Goal: Information Seeking & Learning: Learn about a topic

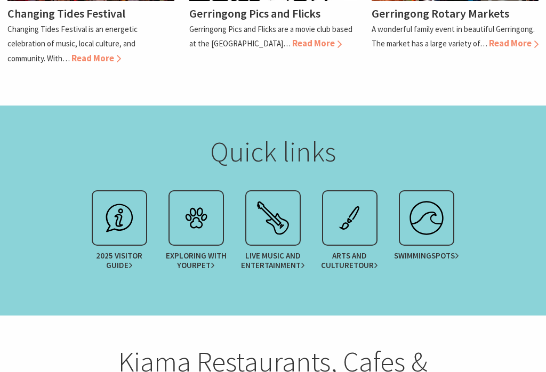
scroll to position [1221, 0]
click at [133, 251] on span "2025 Visitor Guide" at bounding box center [119, 260] width 67 height 19
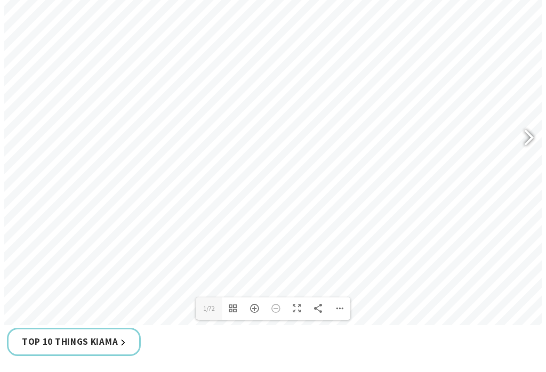
scroll to position [535, 0]
click at [522, 126] on div at bounding box center [524, 139] width 25 height 39
click at [528, 126] on div at bounding box center [524, 139] width 25 height 39
click at [530, 128] on div at bounding box center [524, 139] width 25 height 39
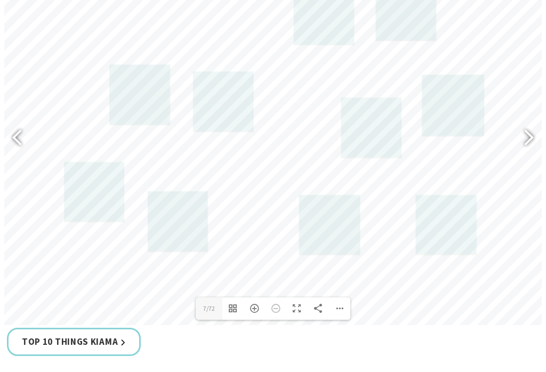
click at [528, 131] on div at bounding box center [524, 139] width 25 height 39
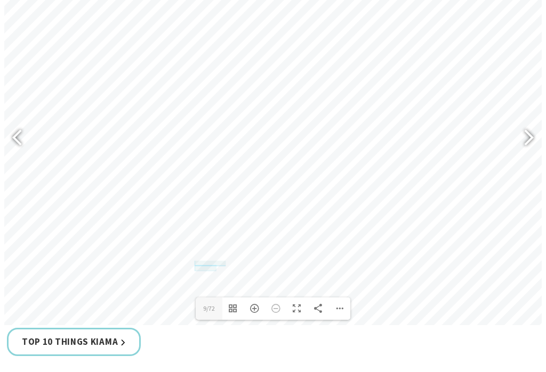
click at [531, 128] on div at bounding box center [524, 139] width 25 height 39
click at [528, 127] on div at bounding box center [524, 139] width 25 height 39
click at [527, 126] on div at bounding box center [524, 139] width 25 height 39
click at [529, 131] on div at bounding box center [524, 139] width 25 height 39
click at [529, 127] on div at bounding box center [524, 139] width 25 height 39
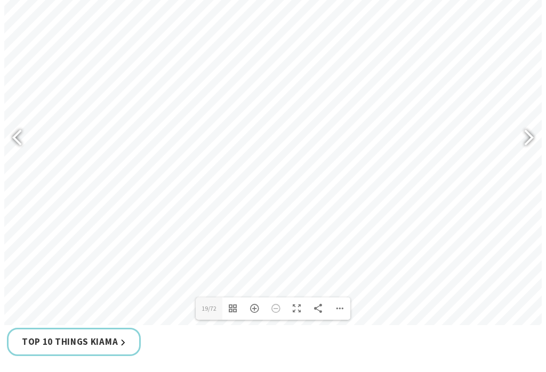
click at [530, 125] on div at bounding box center [524, 139] width 25 height 39
click at [531, 125] on div at bounding box center [524, 139] width 25 height 39
click at [528, 127] on div at bounding box center [524, 139] width 25 height 39
click at [529, 128] on div at bounding box center [524, 139] width 25 height 39
click at [528, 125] on div at bounding box center [524, 139] width 25 height 39
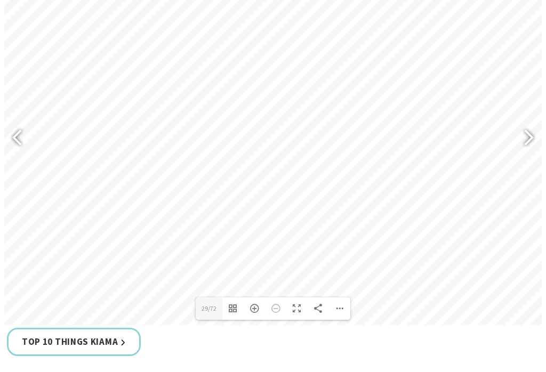
click at [531, 124] on div at bounding box center [524, 139] width 25 height 39
click at [531, 122] on div at bounding box center [524, 139] width 25 height 39
click at [533, 125] on div at bounding box center [524, 139] width 25 height 39
click at [526, 124] on div at bounding box center [524, 139] width 25 height 39
click at [530, 125] on div at bounding box center [524, 139] width 25 height 39
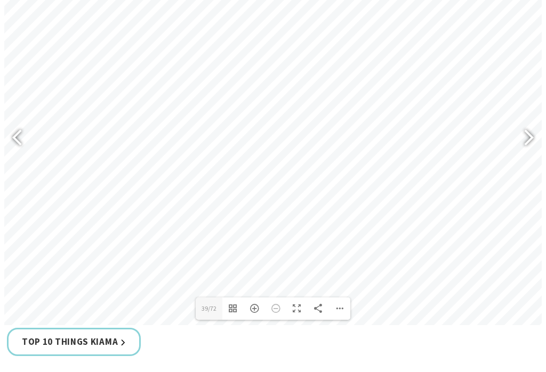
click at [531, 126] on div at bounding box center [524, 139] width 25 height 39
click at [525, 128] on div at bounding box center [524, 139] width 25 height 39
click at [531, 129] on div at bounding box center [524, 139] width 25 height 39
click at [530, 125] on div at bounding box center [524, 139] width 25 height 39
click at [528, 127] on div at bounding box center [524, 139] width 25 height 39
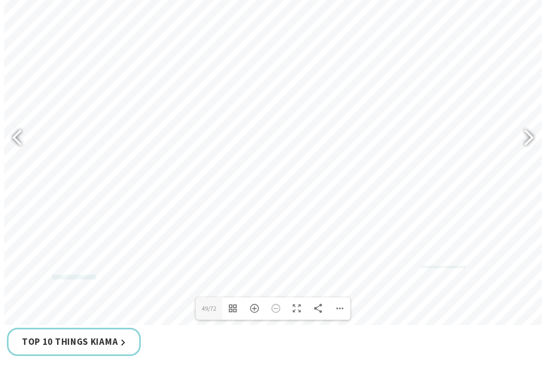
click at [531, 128] on div at bounding box center [524, 139] width 25 height 39
click at [527, 127] on div at bounding box center [524, 139] width 25 height 39
click at [531, 122] on div at bounding box center [524, 139] width 25 height 39
click at [528, 126] on div at bounding box center [524, 139] width 25 height 39
click at [528, 129] on div at bounding box center [524, 139] width 25 height 39
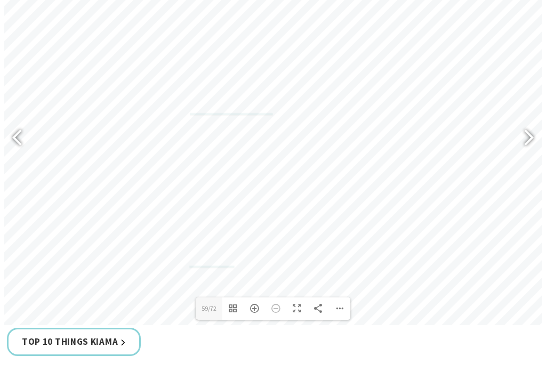
click at [530, 126] on div at bounding box center [524, 139] width 25 height 39
click at [526, 125] on div at bounding box center [524, 139] width 25 height 39
click at [524, 126] on div at bounding box center [524, 139] width 25 height 39
click at [525, 125] on div at bounding box center [524, 139] width 25 height 39
click at [528, 125] on div at bounding box center [524, 139] width 25 height 39
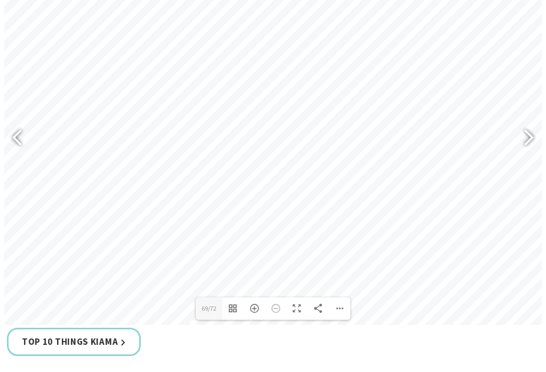
click at [523, 125] on div at bounding box center [524, 139] width 25 height 39
click at [523, 127] on div at bounding box center [524, 139] width 25 height 39
type input "72"
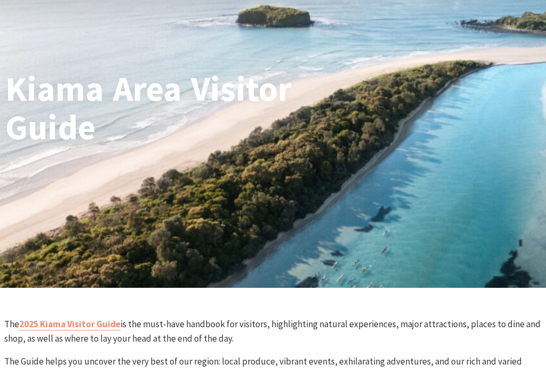
scroll to position [58, 0]
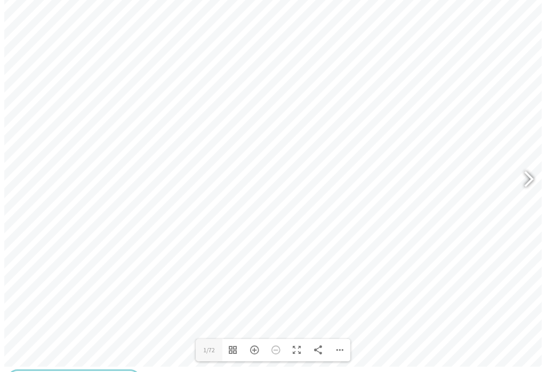
scroll to position [493, 0]
click at [529, 166] on div at bounding box center [524, 180] width 25 height 39
click at [526, 167] on div at bounding box center [524, 180] width 25 height 39
click at [525, 168] on div at bounding box center [524, 180] width 25 height 39
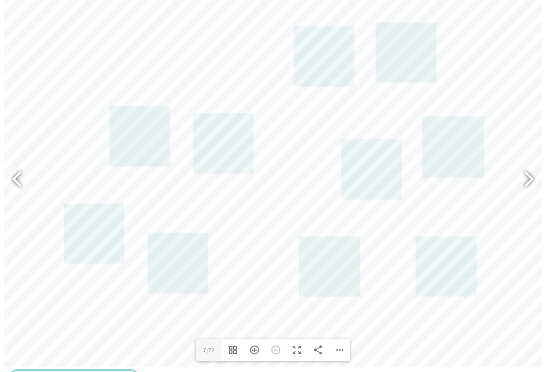
click at [528, 166] on div at bounding box center [524, 180] width 25 height 39
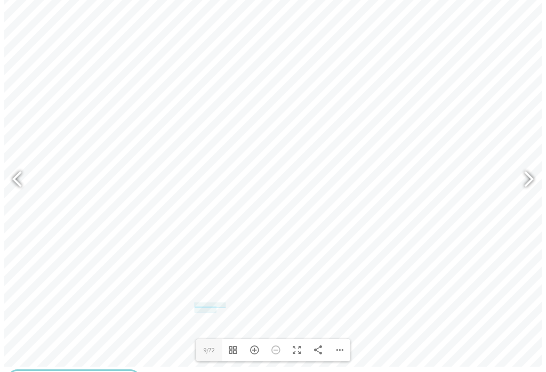
click at [529, 166] on div at bounding box center [524, 180] width 25 height 39
click at [529, 169] on div at bounding box center [524, 180] width 25 height 39
click at [529, 167] on div at bounding box center [524, 180] width 25 height 39
click at [527, 167] on div at bounding box center [524, 180] width 25 height 39
click at [524, 167] on div at bounding box center [524, 180] width 25 height 39
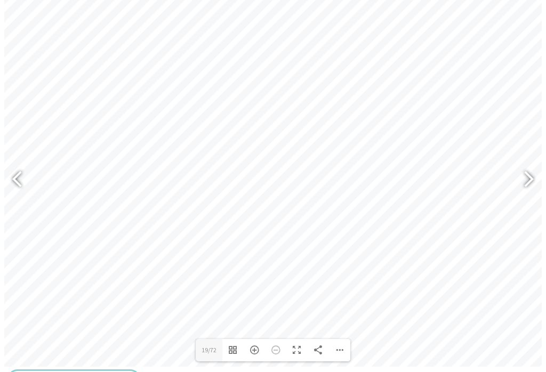
click at [525, 168] on div at bounding box center [524, 180] width 25 height 39
click at [526, 170] on div at bounding box center [524, 180] width 25 height 39
click at [525, 169] on div at bounding box center [524, 180] width 25 height 39
click at [526, 166] on div at bounding box center [524, 180] width 25 height 39
click at [525, 169] on div at bounding box center [524, 180] width 25 height 39
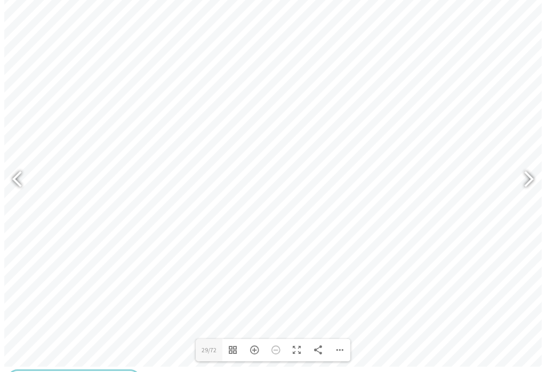
click at [525, 171] on div at bounding box center [524, 180] width 25 height 39
click at [525, 166] on div at bounding box center [524, 180] width 25 height 39
click at [524, 166] on div at bounding box center [524, 180] width 25 height 39
click at [528, 165] on div at bounding box center [524, 180] width 25 height 39
click at [526, 165] on div at bounding box center [524, 180] width 25 height 39
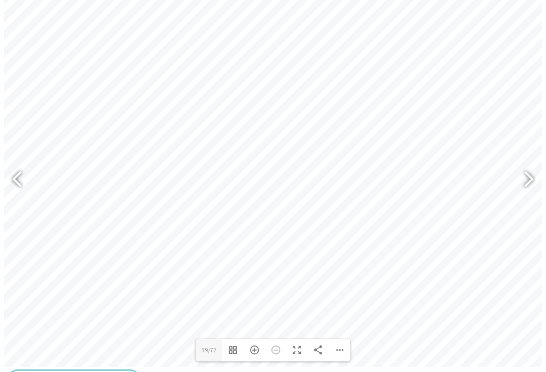
click at [529, 164] on div at bounding box center [524, 180] width 25 height 39
click at [528, 163] on div at bounding box center [524, 180] width 25 height 39
click at [525, 168] on div at bounding box center [524, 180] width 25 height 39
click at [523, 169] on div at bounding box center [524, 180] width 25 height 39
click at [528, 163] on div at bounding box center [524, 180] width 25 height 39
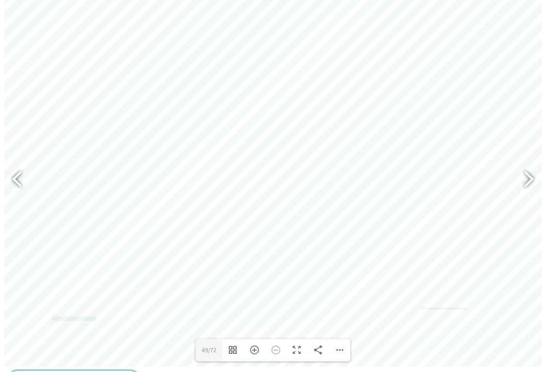
click at [526, 164] on div at bounding box center [524, 180] width 25 height 39
click at [524, 170] on div at bounding box center [524, 180] width 25 height 39
click at [525, 172] on div at bounding box center [524, 180] width 25 height 39
click at [523, 168] on div at bounding box center [524, 180] width 25 height 39
click at [521, 171] on div at bounding box center [524, 180] width 25 height 39
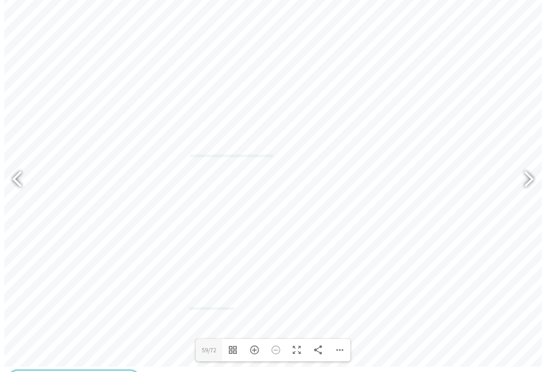
click at [522, 166] on div at bounding box center [524, 180] width 25 height 39
click at [525, 171] on div at bounding box center [524, 180] width 25 height 39
click at [525, 172] on div at bounding box center [524, 180] width 25 height 39
click at [523, 172] on div at bounding box center [524, 180] width 25 height 39
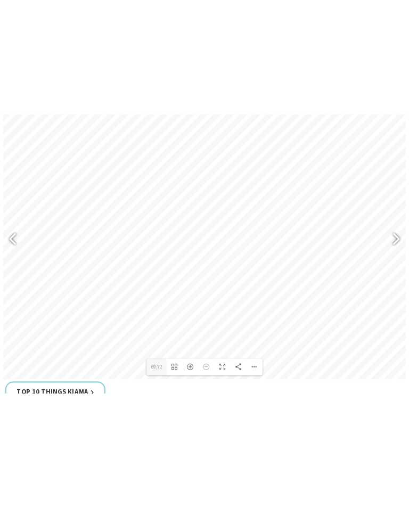
scroll to position [507, 0]
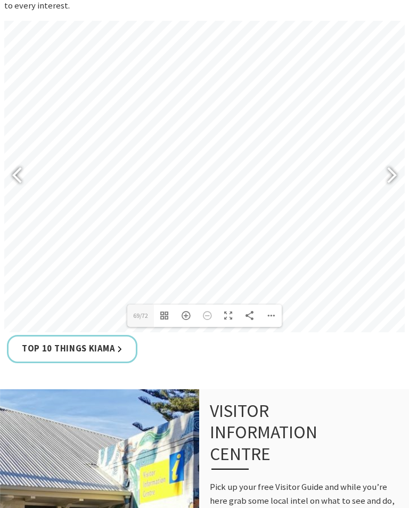
type input "67"
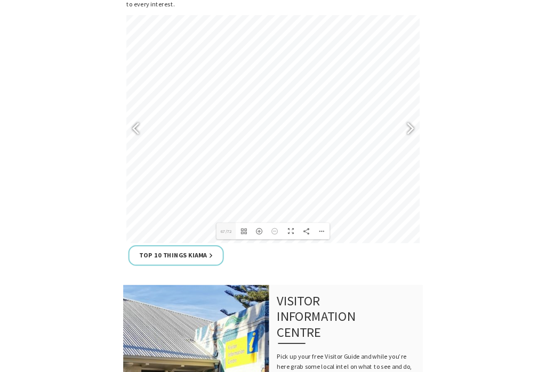
scroll to position [506, 0]
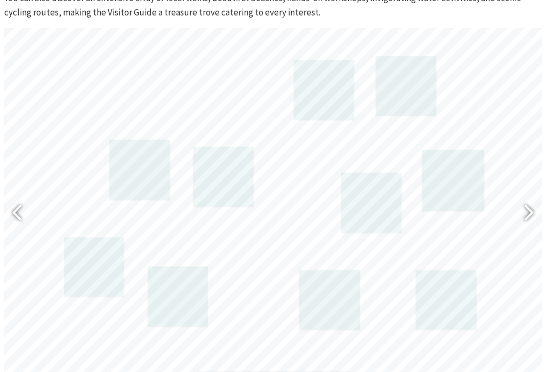
scroll to position [460, 0]
click at [527, 201] on div at bounding box center [524, 214] width 25 height 39
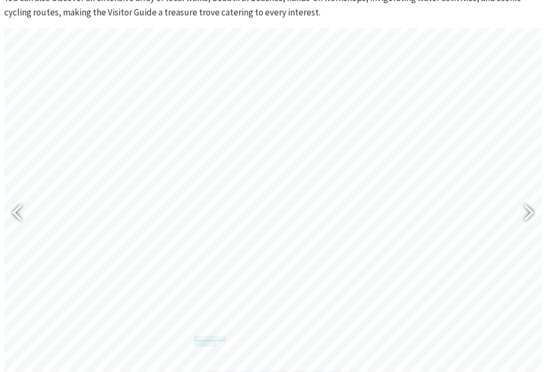
click at [528, 205] on div at bounding box center [524, 214] width 25 height 39
click at [528, 202] on div at bounding box center [524, 214] width 25 height 39
click at [528, 201] on div at bounding box center [524, 214] width 25 height 39
click at [524, 201] on div at bounding box center [524, 214] width 25 height 39
click at [527, 198] on div at bounding box center [524, 214] width 25 height 39
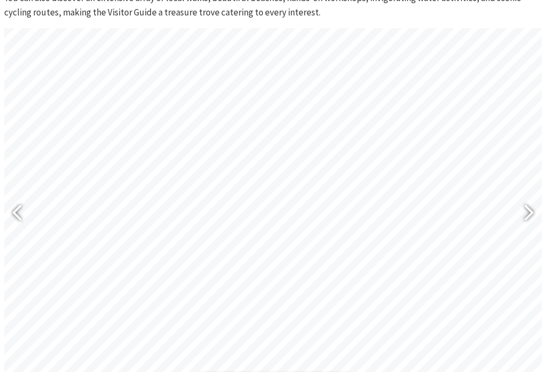
click at [530, 200] on div at bounding box center [524, 214] width 25 height 39
click at [531, 199] on div at bounding box center [524, 214] width 25 height 39
click at [533, 200] on div at bounding box center [524, 214] width 25 height 39
click at [530, 200] on div at bounding box center [524, 214] width 25 height 39
click at [530, 203] on div at bounding box center [524, 214] width 25 height 39
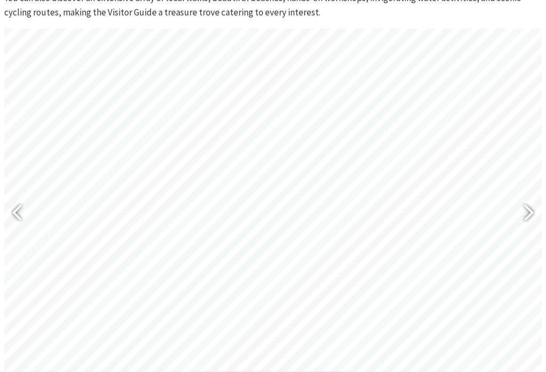
click at [531, 199] on div at bounding box center [524, 214] width 25 height 39
click at [528, 201] on div at bounding box center [524, 214] width 25 height 39
click at [525, 200] on div at bounding box center [524, 214] width 25 height 39
click at [524, 205] on div at bounding box center [524, 214] width 25 height 39
click at [528, 200] on div at bounding box center [524, 214] width 25 height 39
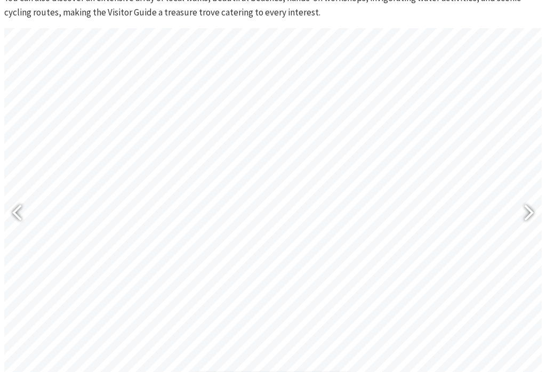
click at [526, 201] on div at bounding box center [524, 214] width 25 height 39
click at [527, 201] on div at bounding box center [524, 214] width 25 height 39
click at [529, 204] on div at bounding box center [524, 214] width 25 height 39
click at [526, 199] on div at bounding box center [524, 214] width 25 height 39
click at [530, 202] on div at bounding box center [524, 214] width 25 height 39
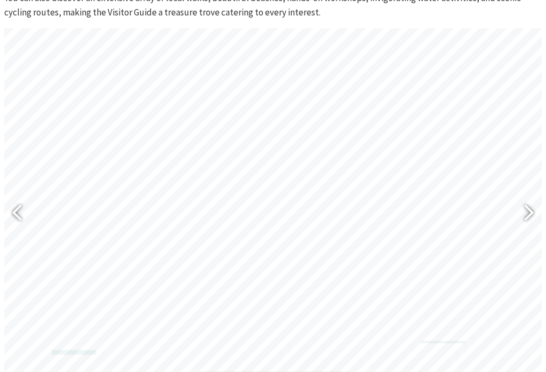
click at [528, 208] on div at bounding box center [524, 214] width 25 height 39
click at [526, 207] on div at bounding box center [524, 214] width 25 height 39
click at [525, 206] on div at bounding box center [524, 214] width 25 height 39
click at [528, 203] on div at bounding box center [524, 214] width 25 height 39
click at [525, 206] on div at bounding box center [524, 214] width 25 height 39
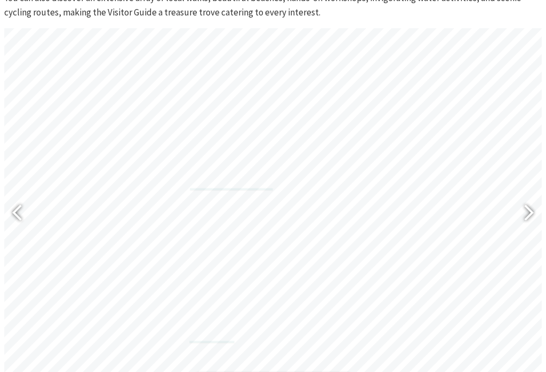
click at [522, 204] on div at bounding box center [524, 214] width 25 height 39
click at [526, 204] on div at bounding box center [524, 214] width 25 height 39
click at [526, 205] on div at bounding box center [524, 214] width 25 height 39
click at [526, 204] on div at bounding box center [524, 214] width 25 height 39
type input "67"
